Goal: Information Seeking & Learning: Check status

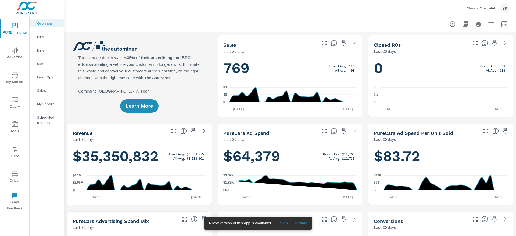
click at [10, 48] on span "Advertise" at bounding box center [15, 53] width 26 height 13
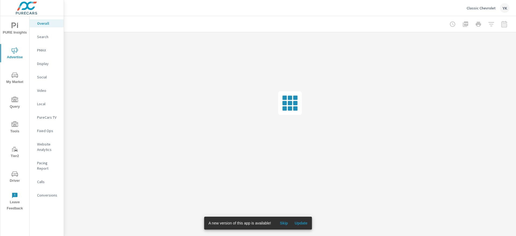
click at [48, 63] on p "Display" at bounding box center [48, 63] width 22 height 5
click at [301, 220] on button "Update" at bounding box center [300, 223] width 17 height 9
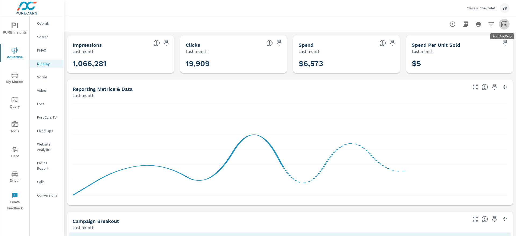
click at [504, 25] on icon "button" at bounding box center [504, 24] width 6 height 6
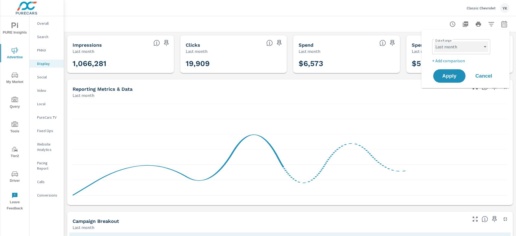
click at [475, 48] on select "Custom Yesterday Last week Last 7 days Last 14 days Last 30 days Last 45 days L…" at bounding box center [461, 46] width 54 height 11
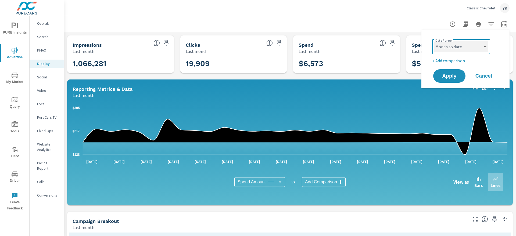
click at [434, 41] on select "Custom Yesterday Last week Last 7 days Last 14 days Last 30 days Last 45 days L…" at bounding box center [461, 46] width 54 height 11
select select "Month to date"
click at [447, 79] on span "Apply" at bounding box center [449, 76] width 22 height 5
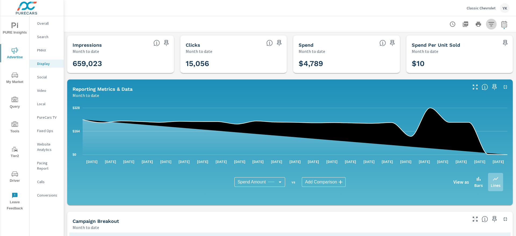
click at [491, 28] on button "button" at bounding box center [491, 24] width 11 height 11
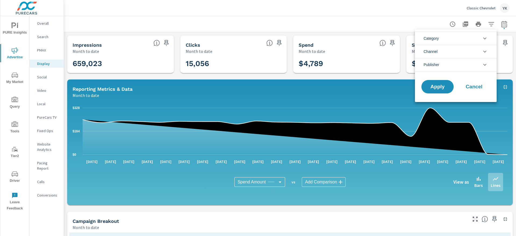
click at [447, 67] on li "Publisher" at bounding box center [456, 64] width 82 height 13
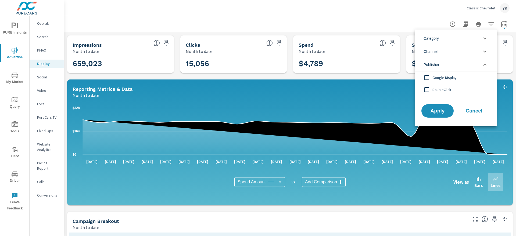
click at [436, 79] on span "Google Display" at bounding box center [461, 77] width 59 height 6
click at [436, 107] on button "Apply" at bounding box center [437, 111] width 33 height 14
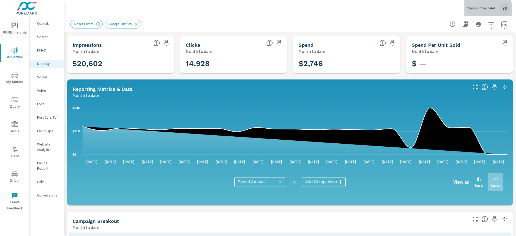
click at [479, 12] on div "Classic Chevrolet YK" at bounding box center [488, 8] width 43 height 10
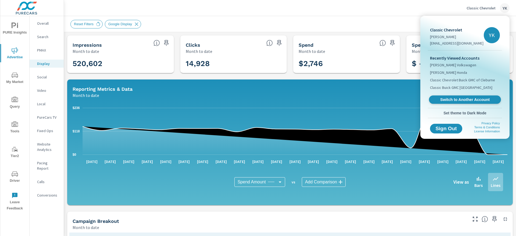
click at [446, 100] on span "Switch to Another Account" at bounding box center [465, 99] width 66 height 5
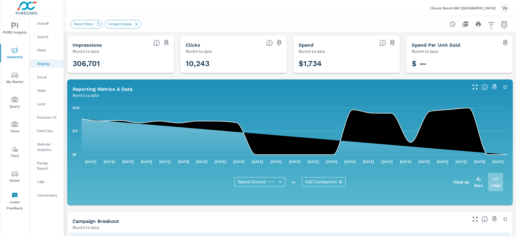
click at [485, 5] on div "Classic Buick GMC Arlington YK" at bounding box center [470, 8] width 80 height 10
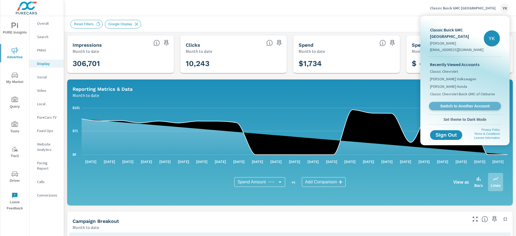
click at [445, 103] on link "Switch to Another Account" at bounding box center [465, 106] width 72 height 8
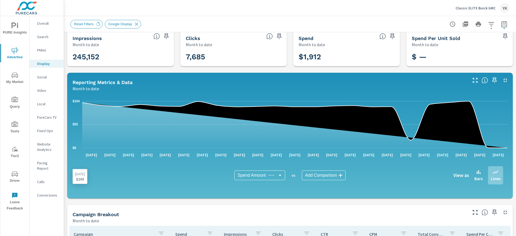
scroll to position [16, 0]
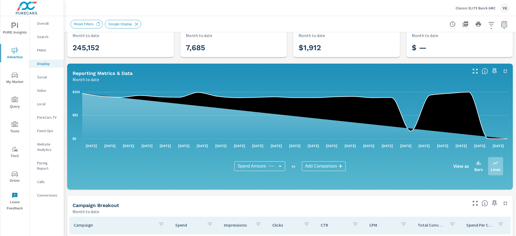
click at [476, 8] on p "Classic ELITE Buick GMC" at bounding box center [476, 8] width 40 height 5
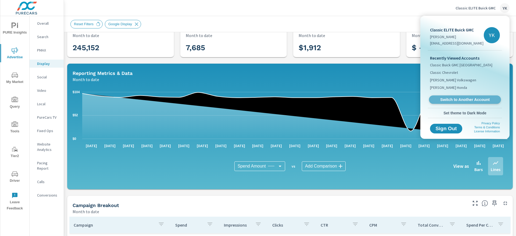
click at [449, 100] on span "Switch to Another Account" at bounding box center [465, 99] width 66 height 5
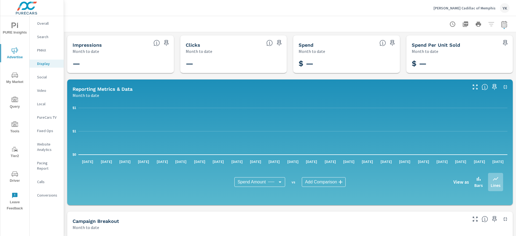
click at [44, 77] on p "Social" at bounding box center [48, 76] width 22 height 5
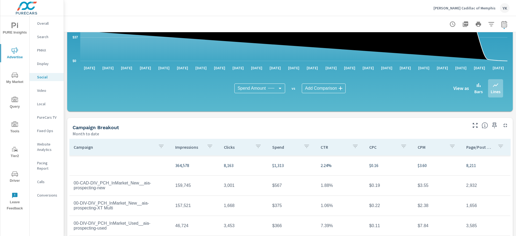
scroll to position [107, 0]
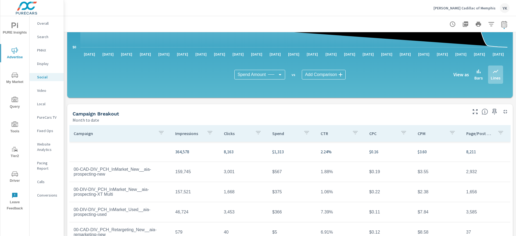
click at [160, 132] on icon "button" at bounding box center [161, 133] width 6 height 6
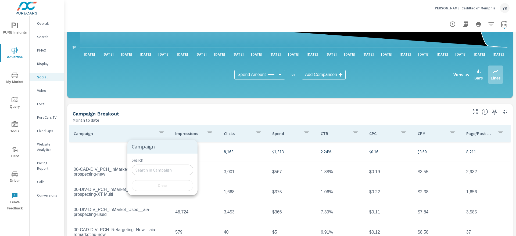
click at [135, 112] on div at bounding box center [258, 118] width 516 height 236
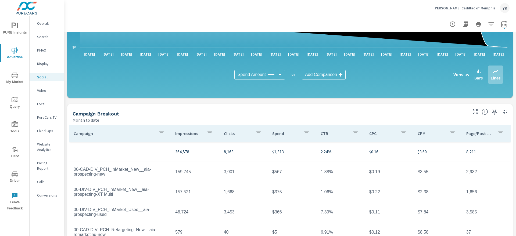
scroll to position [0, 0]
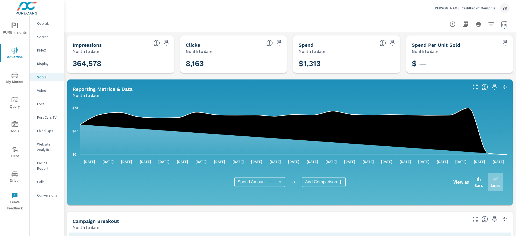
click at [336, 21] on div at bounding box center [289, 24] width 439 height 16
click at [335, 101] on div "$0 $37 $74 Sep 1st Sep 2nd Sep 3rd Sep 4th Sep 5th Sep 6th Sep 7th Sep 8th Sep …" at bounding box center [289, 152] width 441 height 103
click at [480, 10] on p "Landers Cadillac of Memphis" at bounding box center [464, 8] width 62 height 5
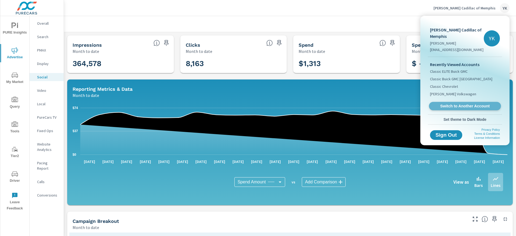
click at [445, 104] on span "Switch to Another Account" at bounding box center [465, 106] width 66 height 5
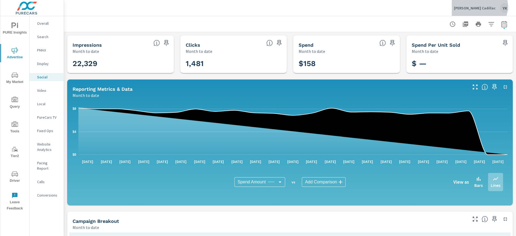
click at [477, 6] on p "[PERSON_NAME] Cadillac" at bounding box center [475, 8] width 42 height 5
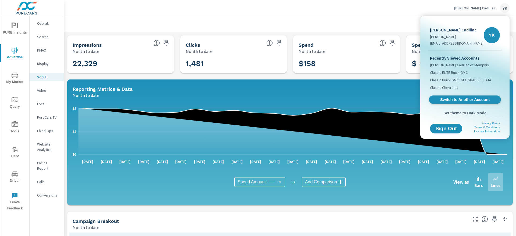
click at [445, 102] on span "Switch to Another Account" at bounding box center [465, 99] width 66 height 5
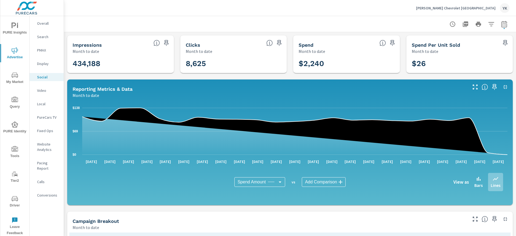
click at [52, 65] on p "Display" at bounding box center [48, 63] width 22 height 5
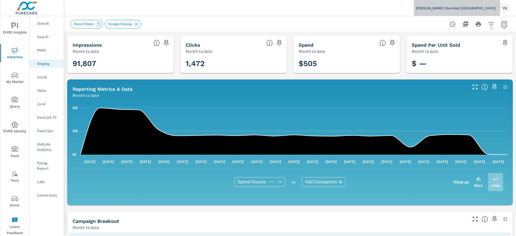
click at [429, 6] on p "[PERSON_NAME] Chevrolet [GEOGRAPHIC_DATA]" at bounding box center [456, 8] width 80 height 5
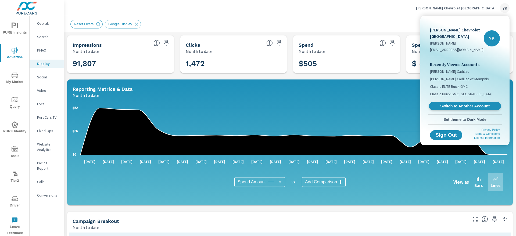
click at [437, 104] on span "Switch to Another Account" at bounding box center [465, 106] width 66 height 5
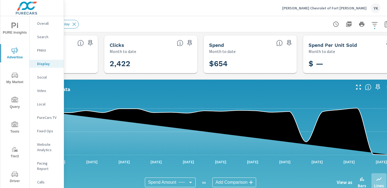
scroll to position [0, 75]
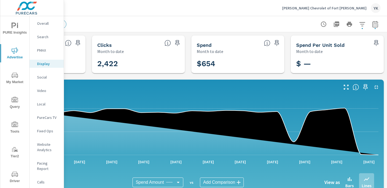
click at [334, 115] on icon at bounding box center [192, 131] width 372 height 47
